Goal: Information Seeking & Learning: Learn about a topic

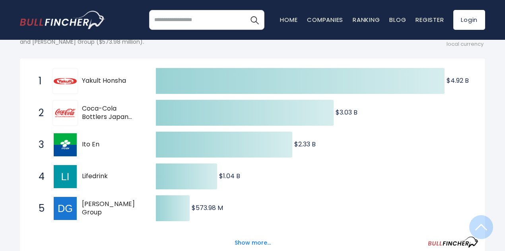
scroll to position [199, 0]
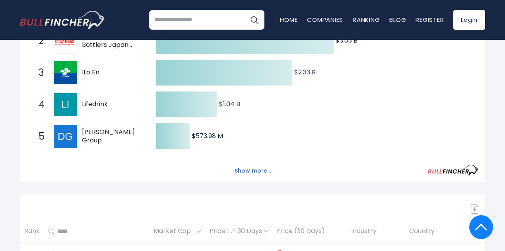
click at [261, 173] on button "Show more..." at bounding box center [253, 170] width 46 height 13
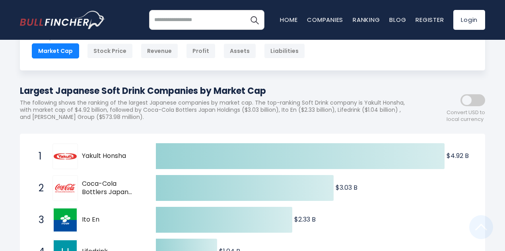
scroll to position [159, 0]
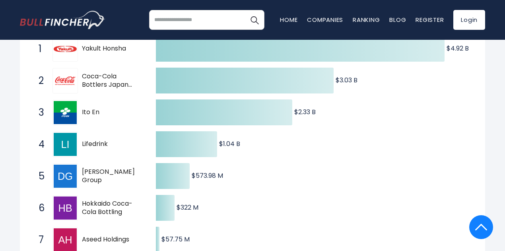
drag, startPoint x: 99, startPoint y: 54, endPoint x: 118, endPoint y: 52, distance: 19.2
click at [118, 52] on span "Yakult Honsha" at bounding box center [112, 49] width 60 height 8
drag, startPoint x: 91, startPoint y: 76, endPoint x: 105, endPoint y: 85, distance: 16.6
click at [105, 84] on span "Coca-Cola Bottlers Japan Holdings" at bounding box center [112, 80] width 60 height 17
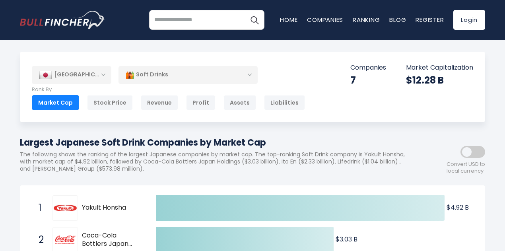
drag, startPoint x: 20, startPoint y: 142, endPoint x: 297, endPoint y: 142, distance: 277.3
click at [297, 142] on h1 "Largest Japanese Soft Drink Companies by Market Cap" at bounding box center [217, 142] width 394 height 13
copy h1 "Largest Japanese Soft Drink Companies by Market Cap"
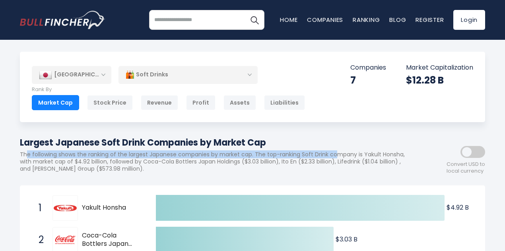
drag, startPoint x: 49, startPoint y: 156, endPoint x: 381, endPoint y: 152, distance: 333.0
click at [381, 152] on p "The following shows the ranking of the largest Japanese companies by market cap…" at bounding box center [217, 162] width 394 height 22
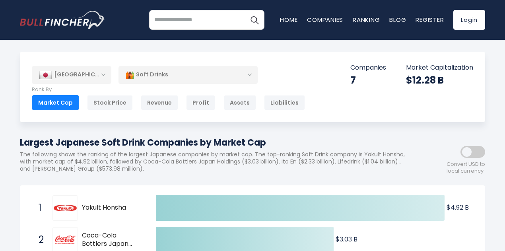
click at [472, 154] on span at bounding box center [473, 152] width 25 height 12
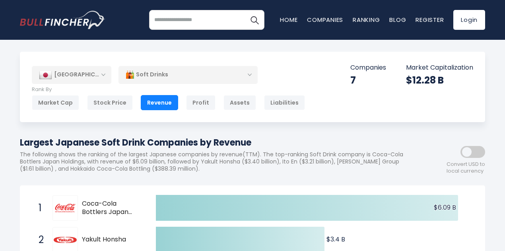
click at [78, 99] on div "Market Cap Stock Price Revenue Profit Assets Liabilities Employees" at bounding box center [168, 102] width 273 height 15
click at [63, 100] on div "Market Cap" at bounding box center [55, 102] width 47 height 15
